Goal: Check status: Check status

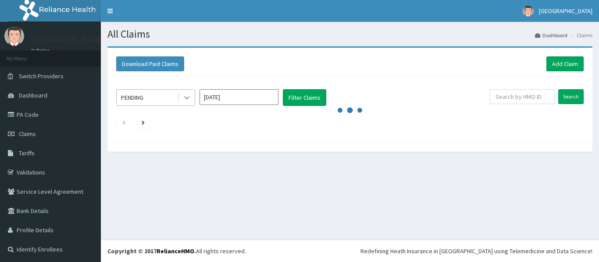
click at [184, 93] on icon at bounding box center [186, 97] width 9 height 9
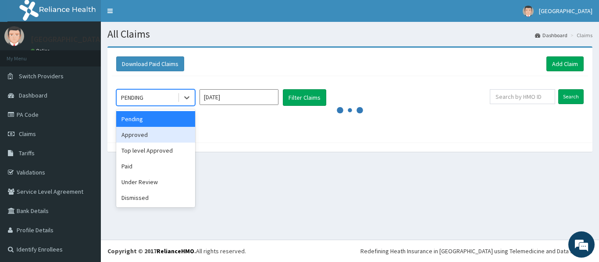
click at [153, 135] on div "Approved" at bounding box center [155, 135] width 79 height 16
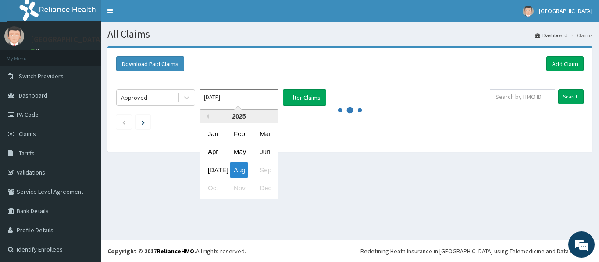
click at [254, 100] on input "[DATE]" at bounding box center [238, 97] width 79 height 16
click at [240, 166] on div "Aug" at bounding box center [239, 170] width 18 height 16
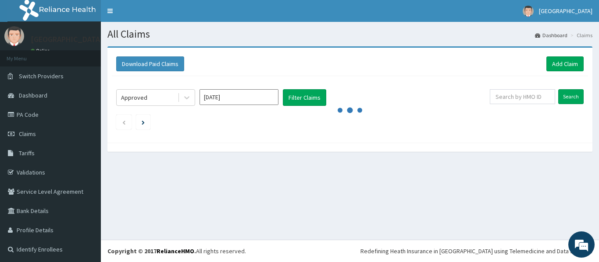
click at [191, 162] on section "Download Paid Claims Add Claim × Note you can only download claims within a max…" at bounding box center [350, 104] width 498 height 128
click at [301, 97] on button "Filter Claims" at bounding box center [304, 97] width 43 height 17
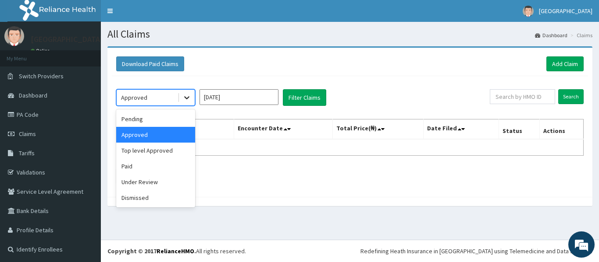
click at [187, 94] on icon at bounding box center [186, 97] width 9 height 9
click at [150, 154] on div "Top level Approved" at bounding box center [155, 151] width 79 height 16
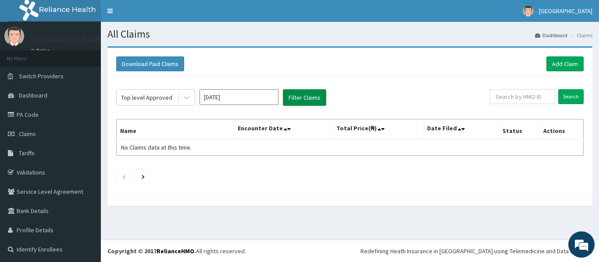
click at [309, 92] on button "Filter Claims" at bounding box center [304, 97] width 43 height 17
click at [186, 100] on icon at bounding box center [186, 97] width 9 height 9
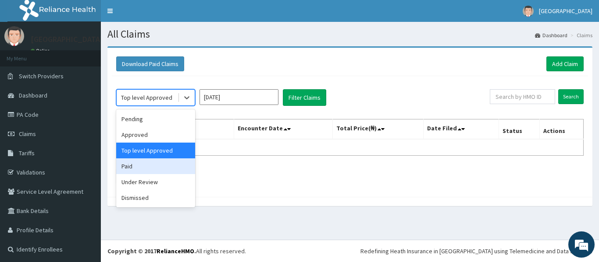
click at [166, 168] on div "Paid" at bounding box center [155, 167] width 79 height 16
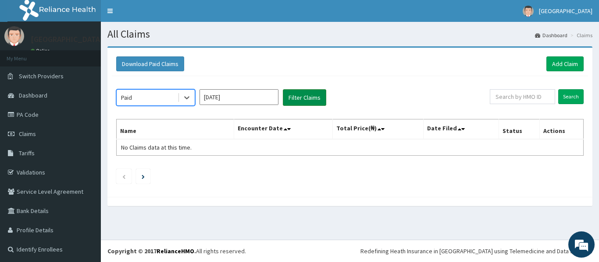
click at [309, 97] on button "Filter Claims" at bounding box center [304, 97] width 43 height 17
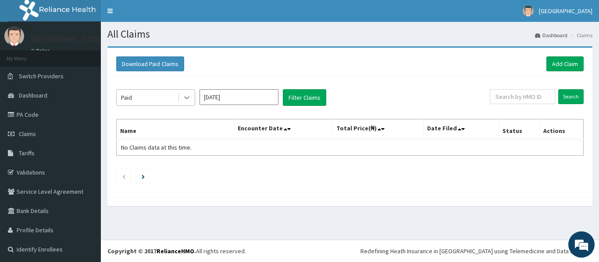
click at [186, 93] on icon at bounding box center [186, 97] width 9 height 9
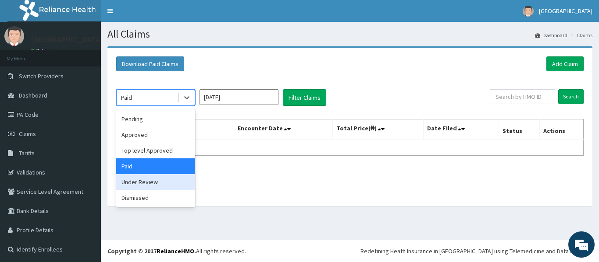
click at [151, 184] on div "Under Review" at bounding box center [155, 182] width 79 height 16
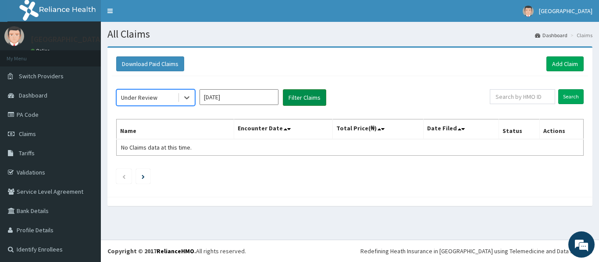
click at [305, 96] on button "Filter Claims" at bounding box center [304, 97] width 43 height 17
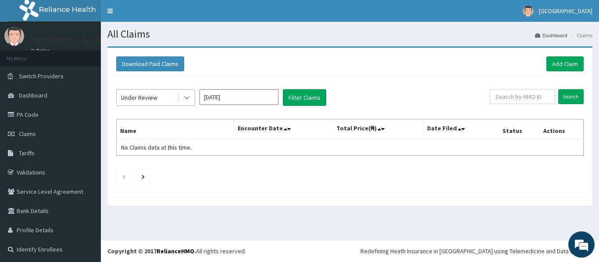
click at [187, 97] on icon at bounding box center [186, 97] width 9 height 9
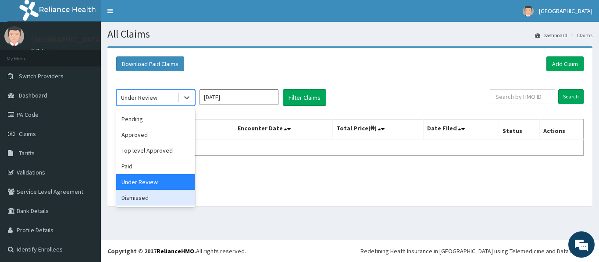
click at [156, 202] on div "Dismissed" at bounding box center [155, 198] width 79 height 16
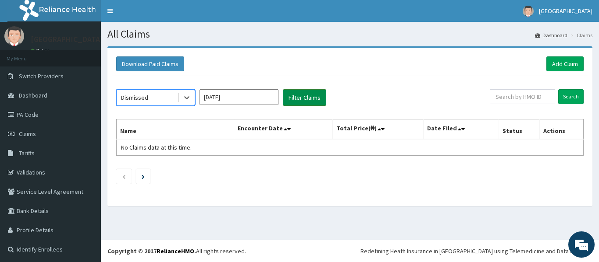
click at [305, 97] on button "Filter Claims" at bounding box center [304, 97] width 43 height 17
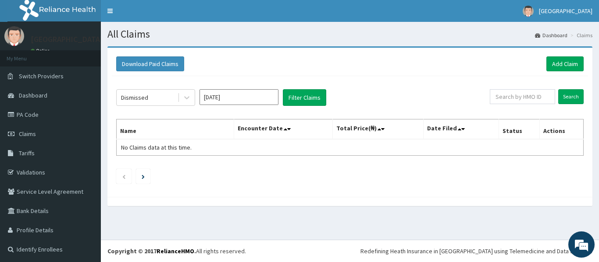
click at [259, 96] on input "[DATE]" at bounding box center [238, 97] width 79 height 16
click at [370, 157] on div "Dismissed [DATE] Filter Claims Search Name Encounter Date Total Price(₦) Date F…" at bounding box center [350, 134] width 476 height 117
